Goal: Information Seeking & Learning: Learn about a topic

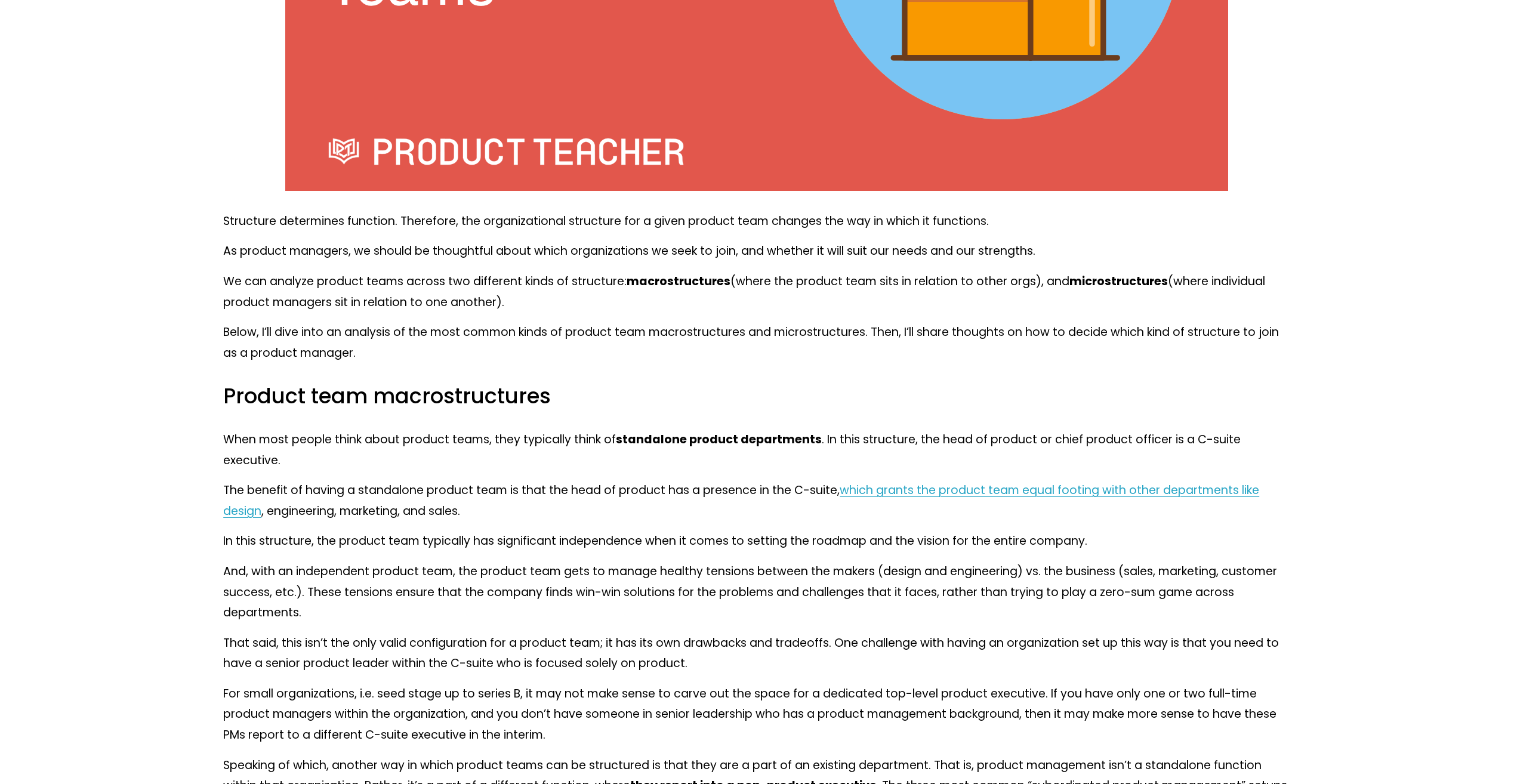
scroll to position [656, 0]
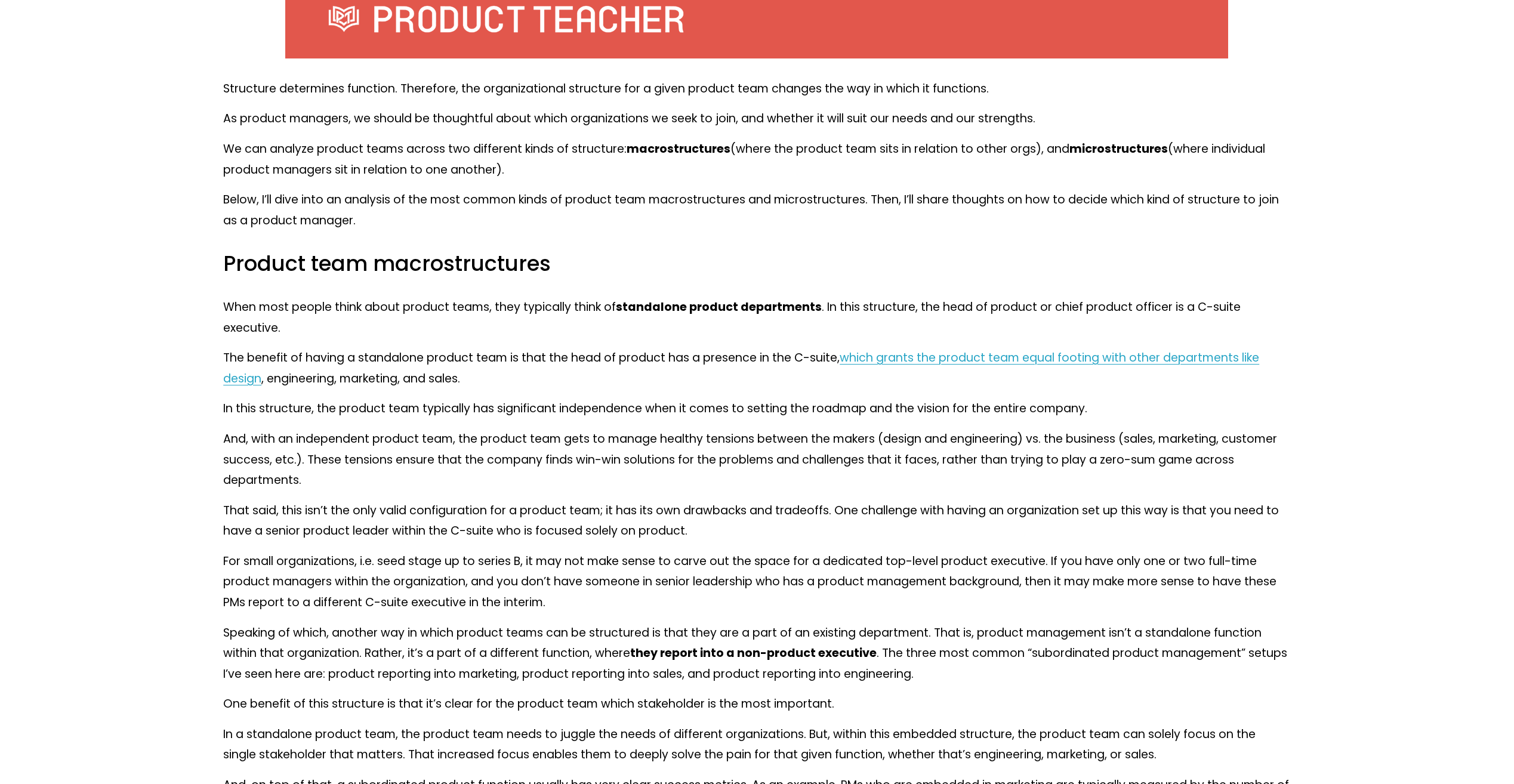
click at [359, 357] on p "The benefit of having a standalone product team is that the head of product has…" at bounding box center [757, 369] width 1068 height 42
click at [316, 399] on p "In this structure, the product team typically has significant independence when…" at bounding box center [757, 409] width 1068 height 21
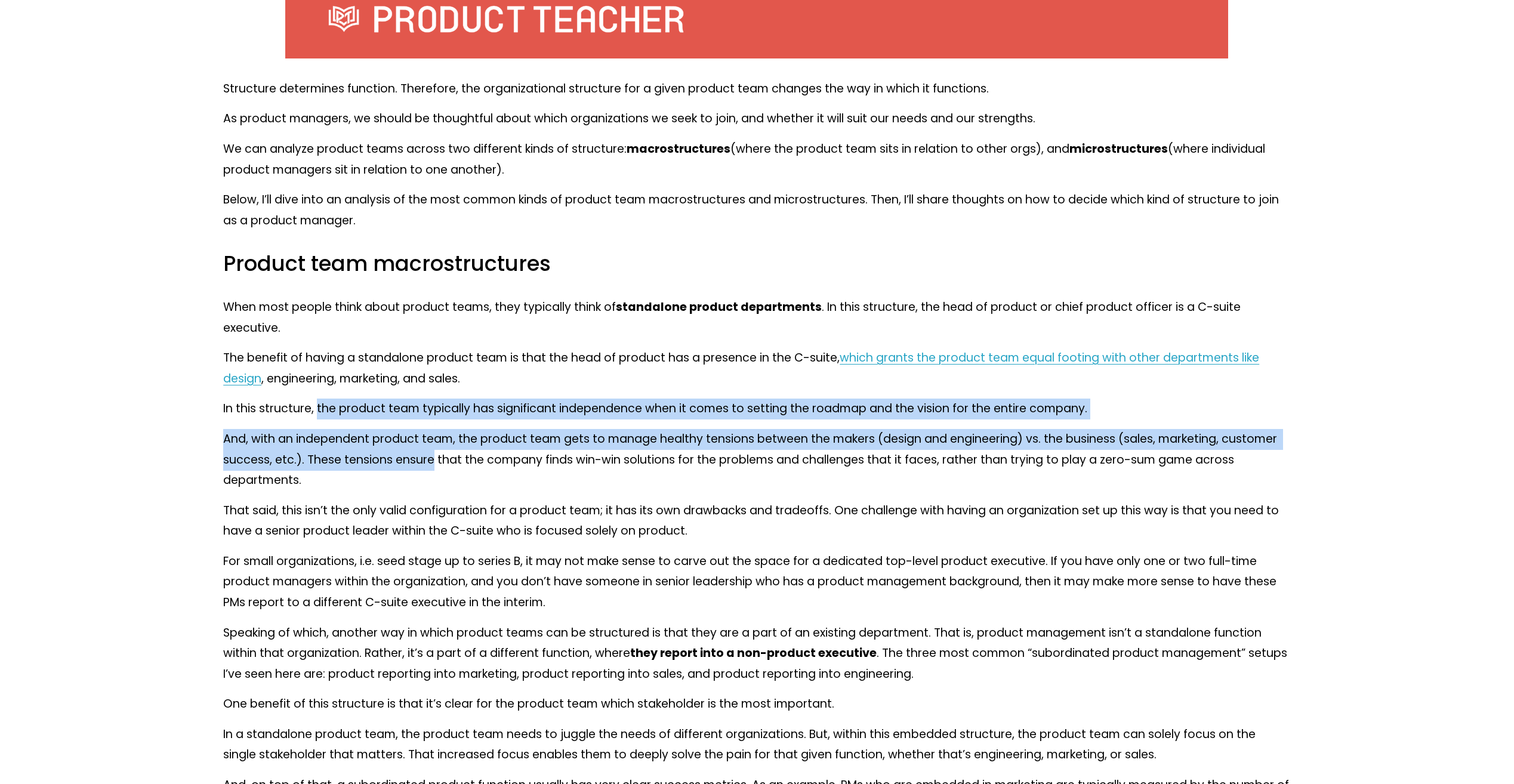
drag, startPoint x: 317, startPoint y: 391, endPoint x: 420, endPoint y: 434, distance: 111.6
click at [420, 434] on p "And, with an independent product team, the product team gets to manage healthy …" at bounding box center [757, 459] width 1068 height 62
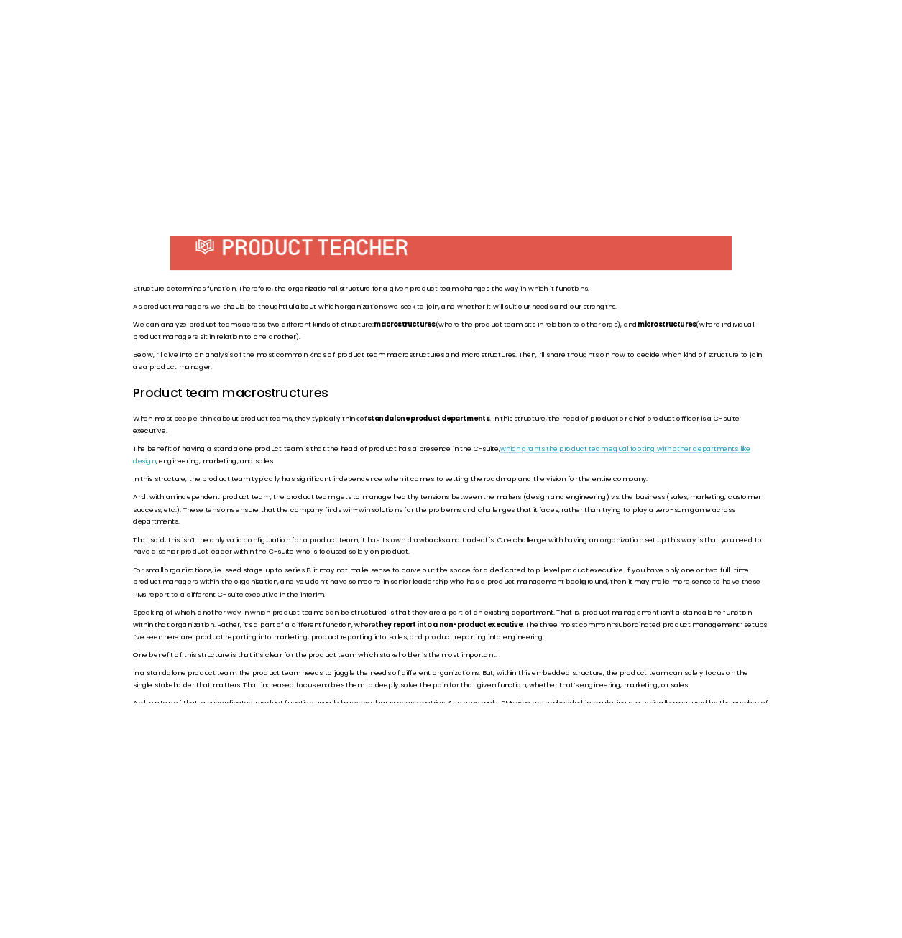
scroll to position [862, 0]
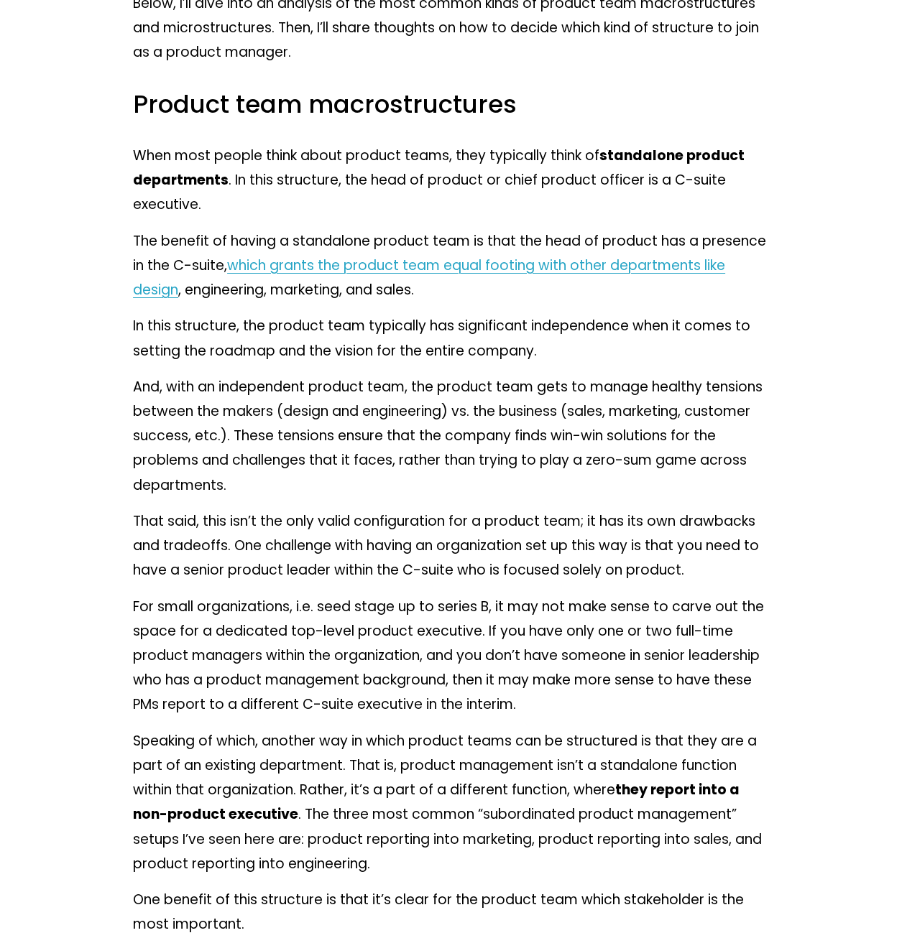
click at [491, 411] on p "And, with an independent product team, the product team gets to manage healthy …" at bounding box center [451, 436] width 636 height 123
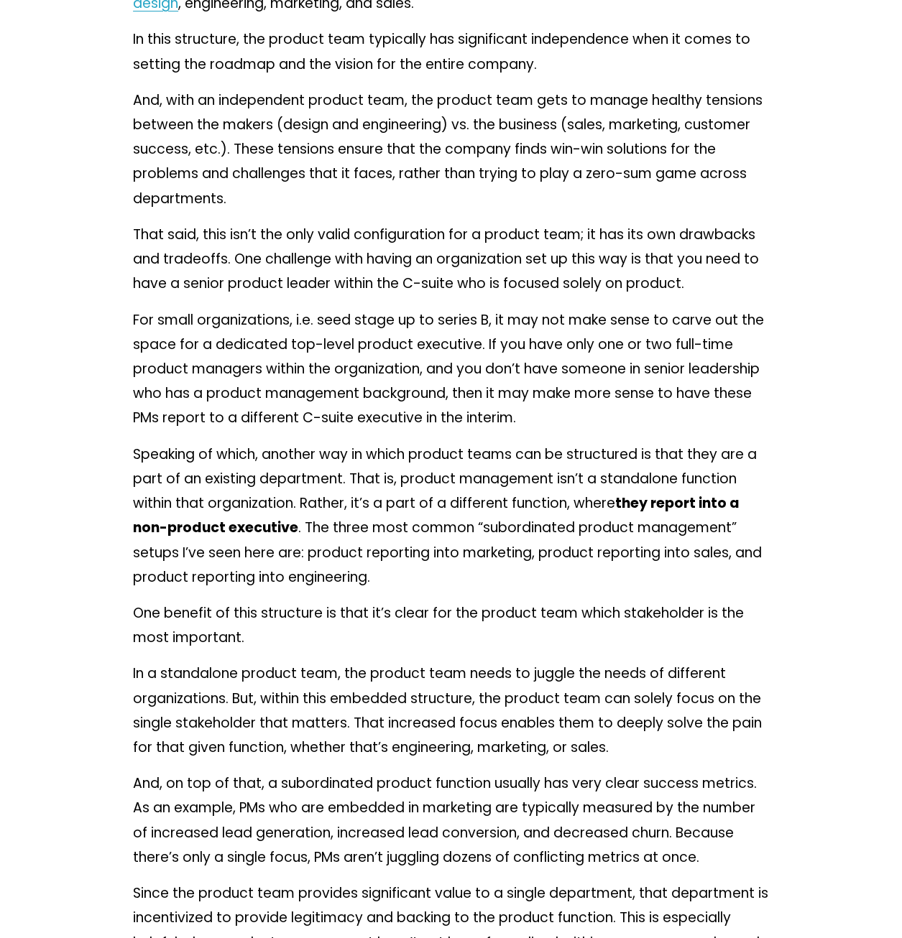
scroll to position [1149, 0]
click at [132, 668] on div "Structure determines function. Therefore, the organizational structure for a gi…" at bounding box center [451, 838] width 660 height 2706
click at [124, 672] on div "Structure determines function. Therefore, the organizational structure for a gi…" at bounding box center [451, 838] width 660 height 2706
click at [237, 721] on p "In a standalone product team, the product team needs to juggle the needs of dif…" at bounding box center [451, 710] width 636 height 98
drag, startPoint x: 183, startPoint y: 728, endPoint x: 236, endPoint y: 728, distance: 53.2
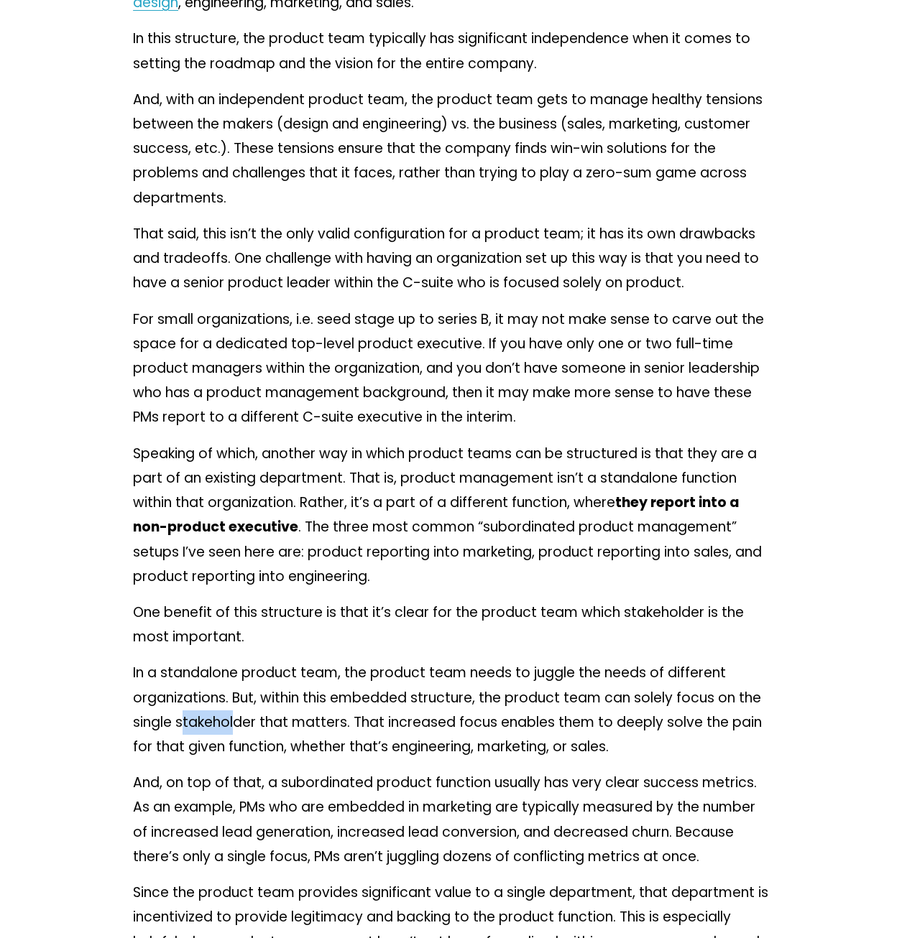
click at [236, 728] on p "In a standalone product team, the product team needs to juggle the needs of dif…" at bounding box center [451, 710] width 636 height 98
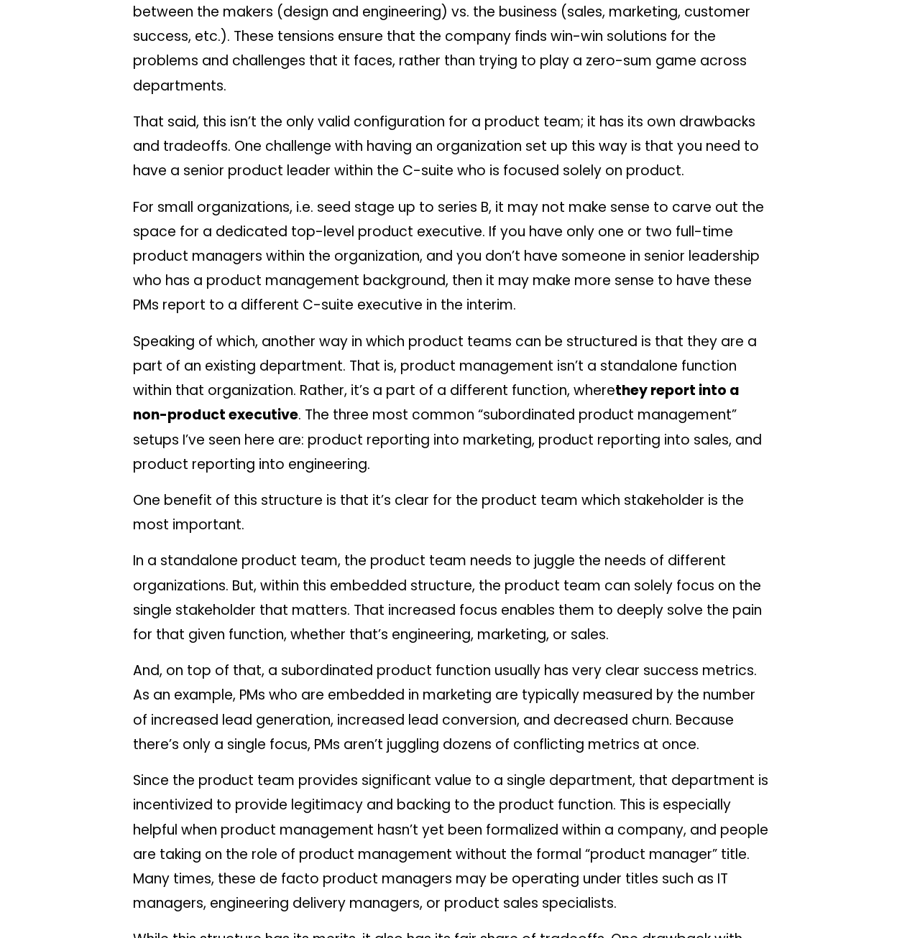
scroll to position [1293, 0]
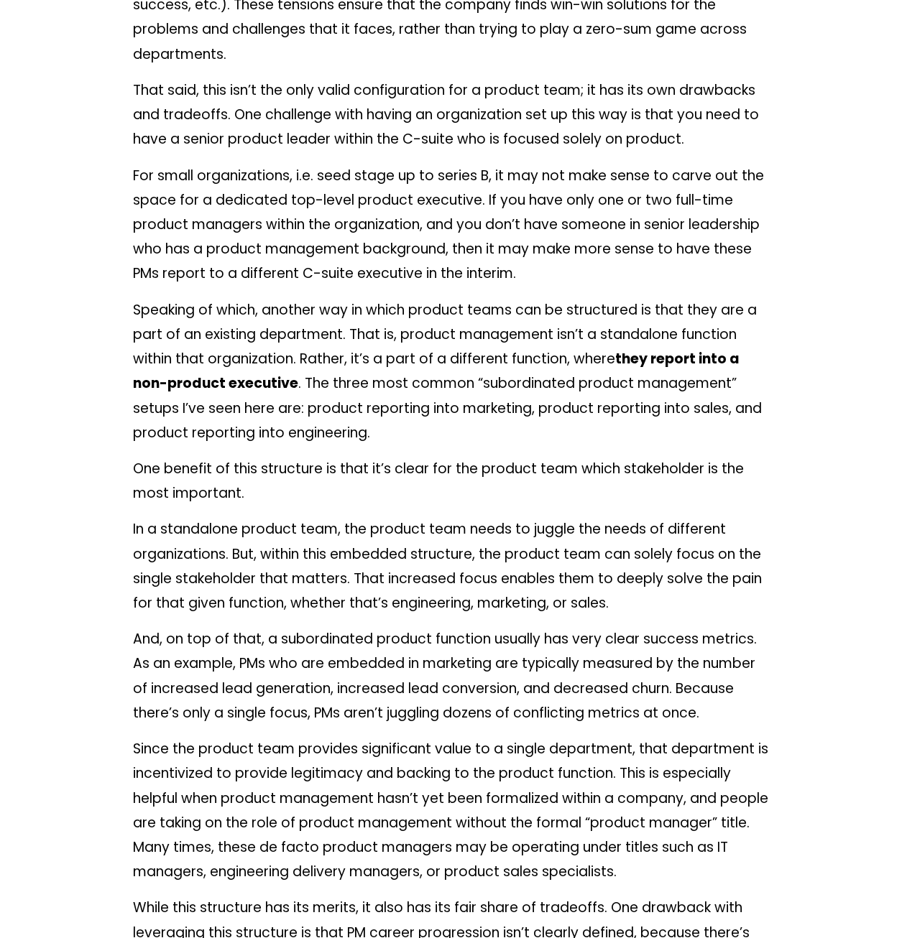
click at [177, 761] on p "Since the product team provides significant value to a single department, that …" at bounding box center [451, 810] width 636 height 147
click at [577, 370] on p "Speaking of which, another way in which product teams can be structured is that…" at bounding box center [451, 371] width 636 height 147
